Goal: Task Accomplishment & Management: Manage account settings

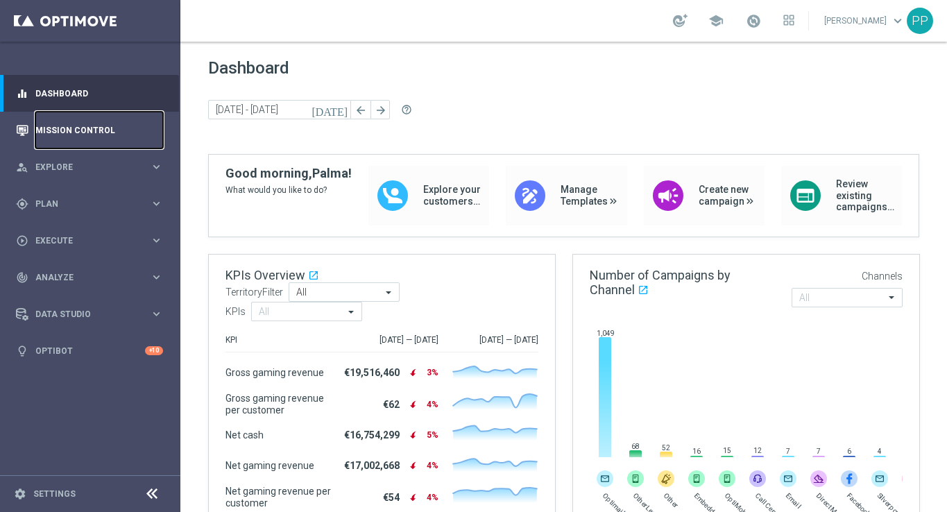
click at [93, 135] on link "Mission Control" at bounding box center [99, 130] width 128 height 37
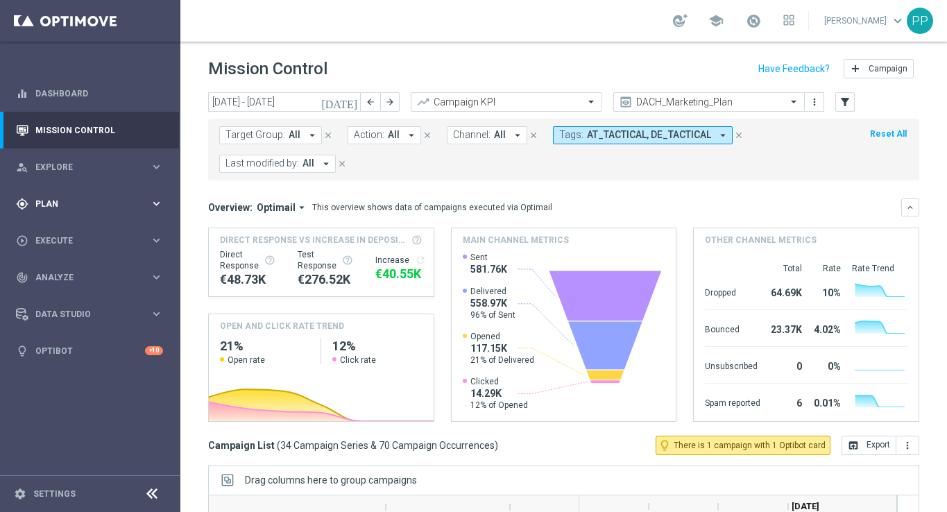
click at [46, 204] on span "Plan" at bounding box center [92, 204] width 114 height 8
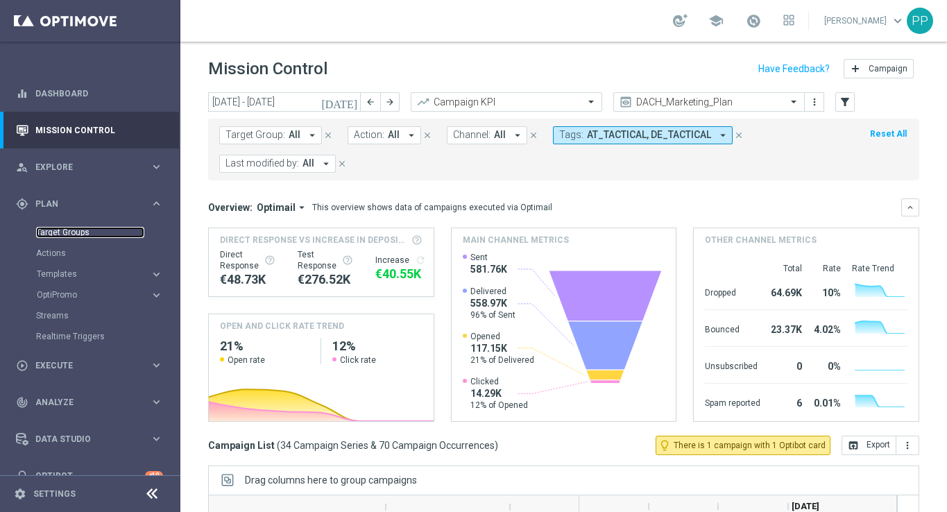
click at [48, 228] on link "Target Groups" at bounding box center [90, 232] width 108 height 11
